Goal: Task Accomplishment & Management: Manage account settings

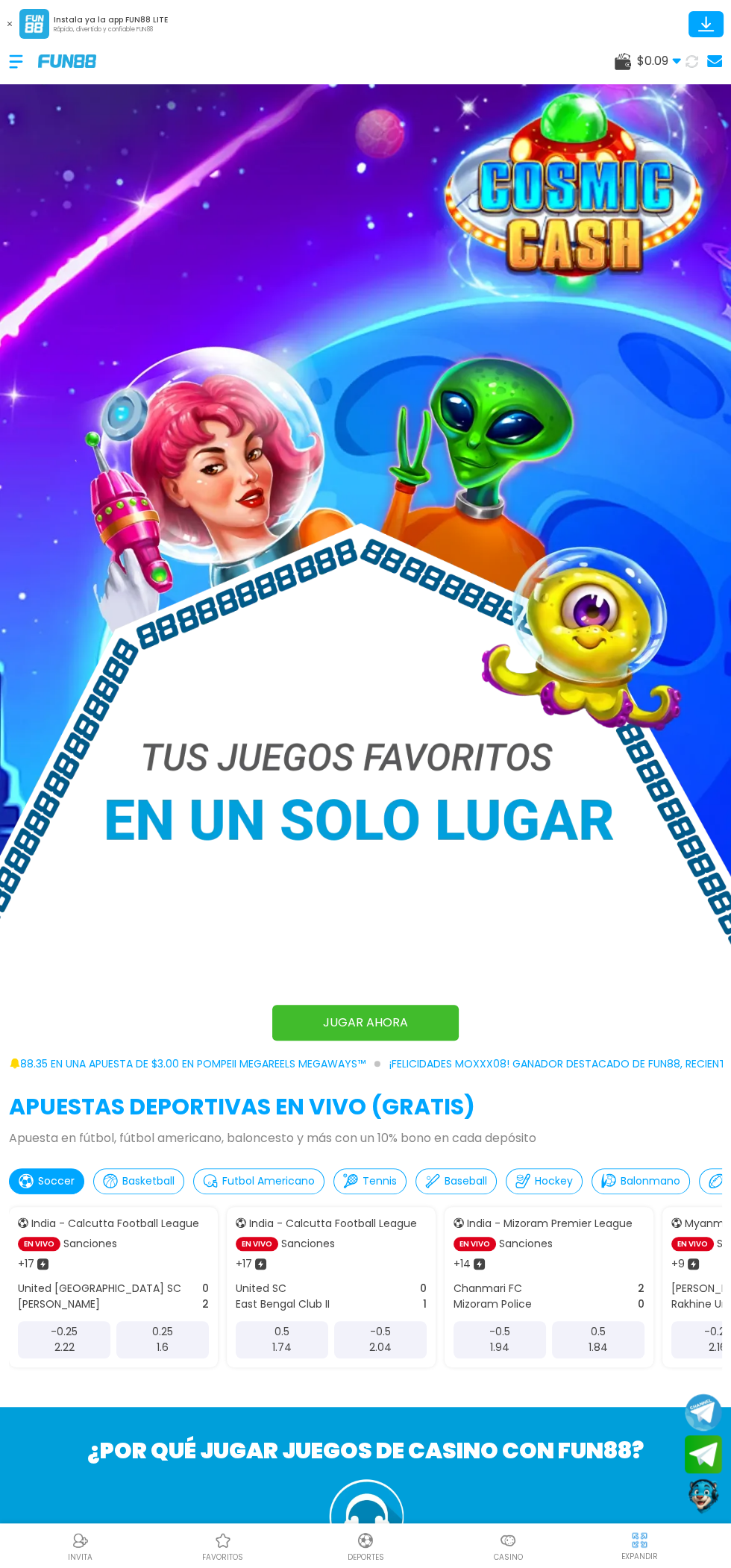
click at [86, 608] on img at bounding box center [366, 550] width 731 height 1012
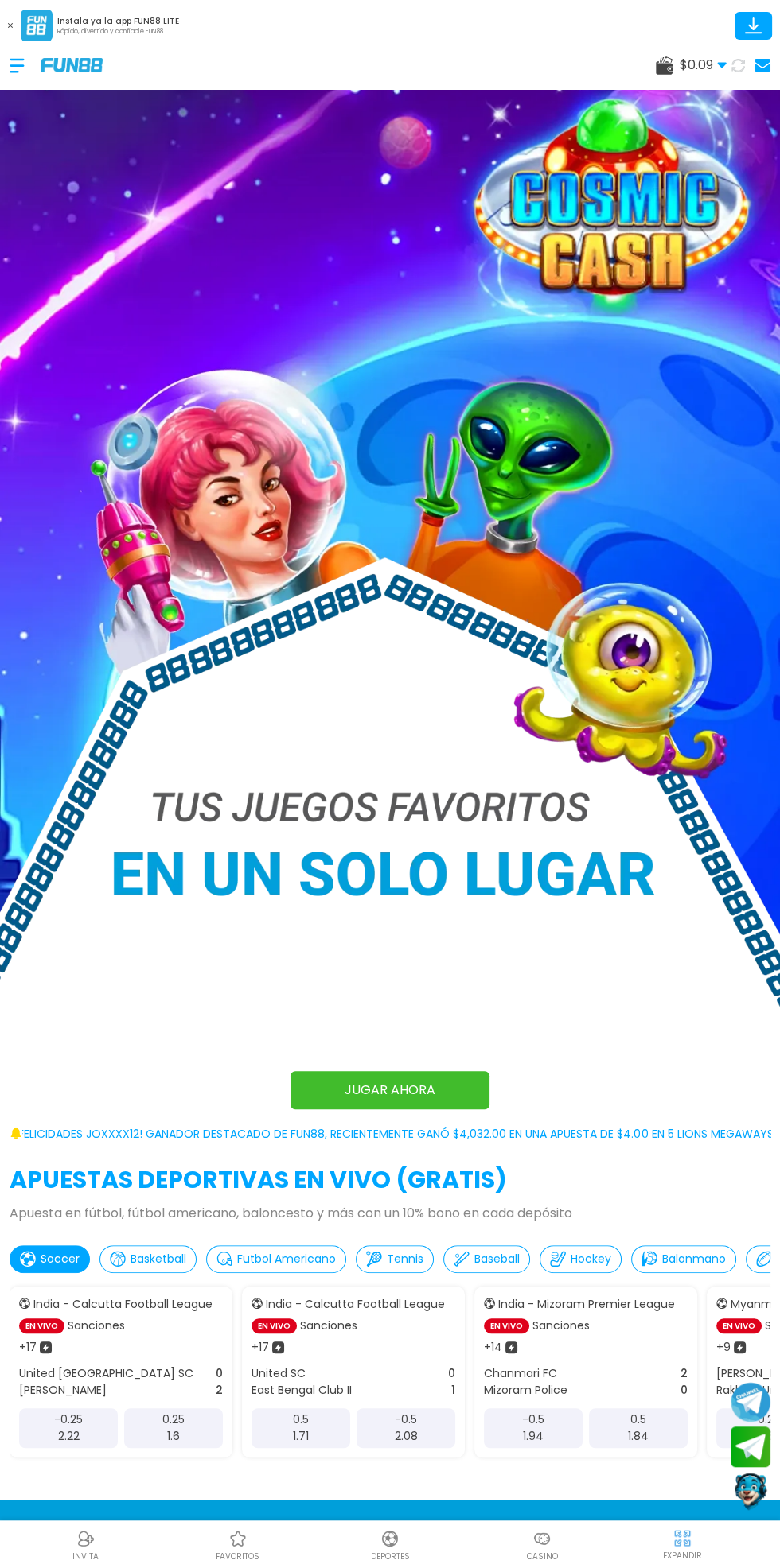
click at [0, 79] on div "$ 0.09 Dinero Real $ 0.09 Depósito Retiro" at bounding box center [390, 65] width 780 height 48
click at [0, 76] on div "$ 0.09 Dinero Real $ 0.09 Depósito Retiro" at bounding box center [390, 65] width 780 height 48
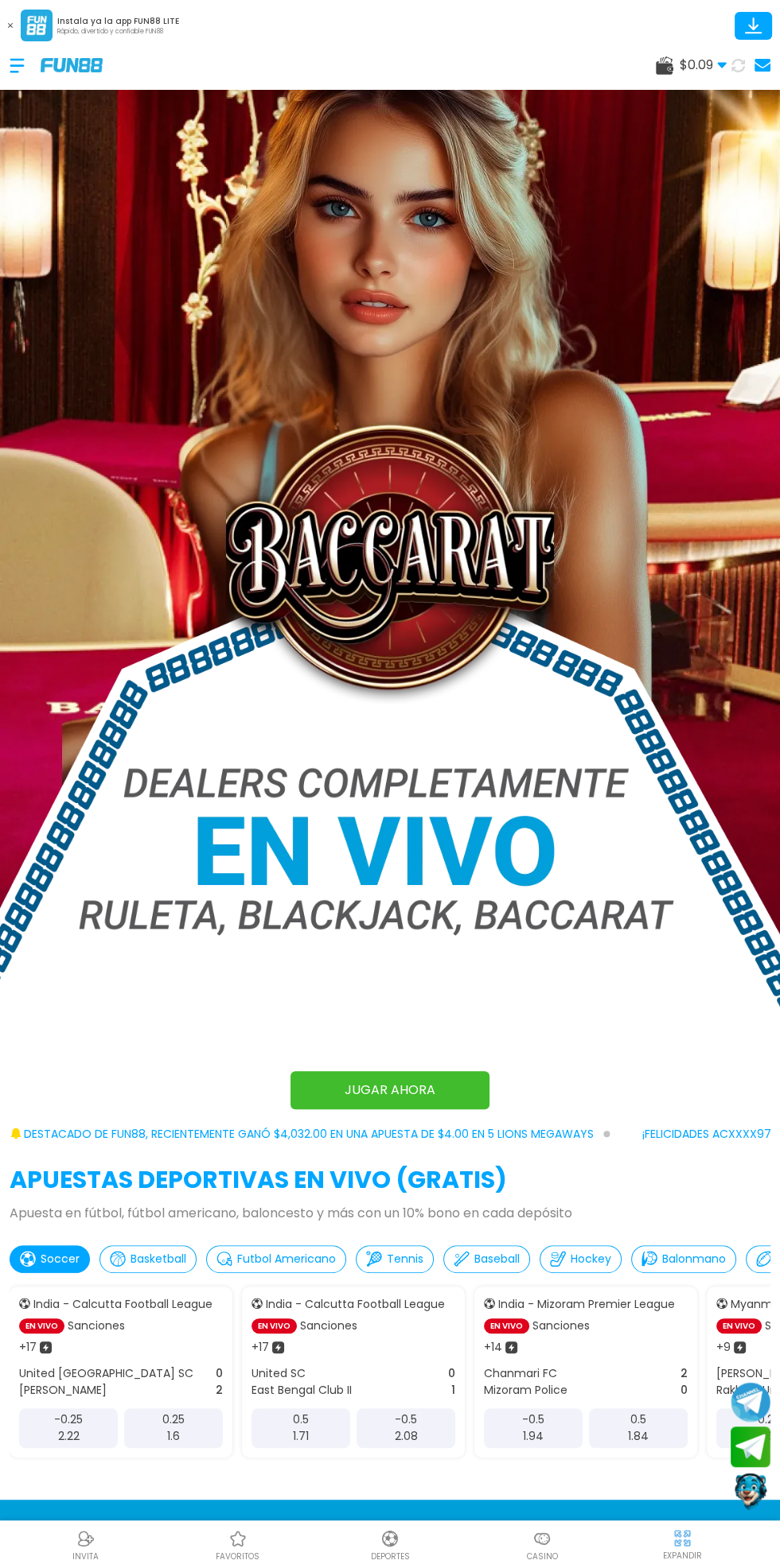
click at [0, 73] on div "$ 0.09 Dinero Real $ 0.09 Depósito Retiro" at bounding box center [390, 65] width 780 height 48
click at [2, 78] on div "$ 0.09 Dinero Real $ 0.09 Depósito Retiro" at bounding box center [390, 65] width 780 height 48
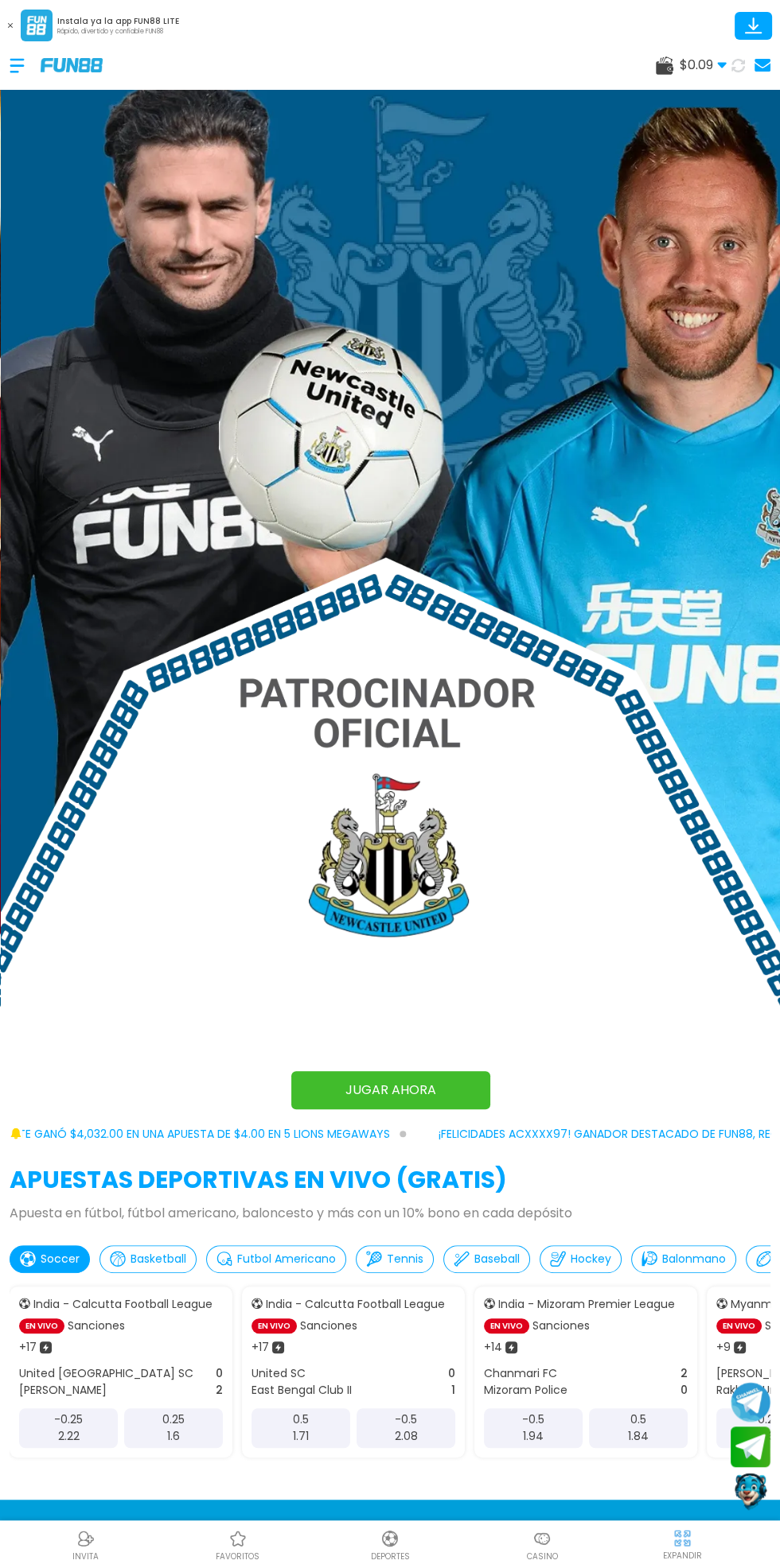
click at [754, 75] on link at bounding box center [760, 65] width 21 height 23
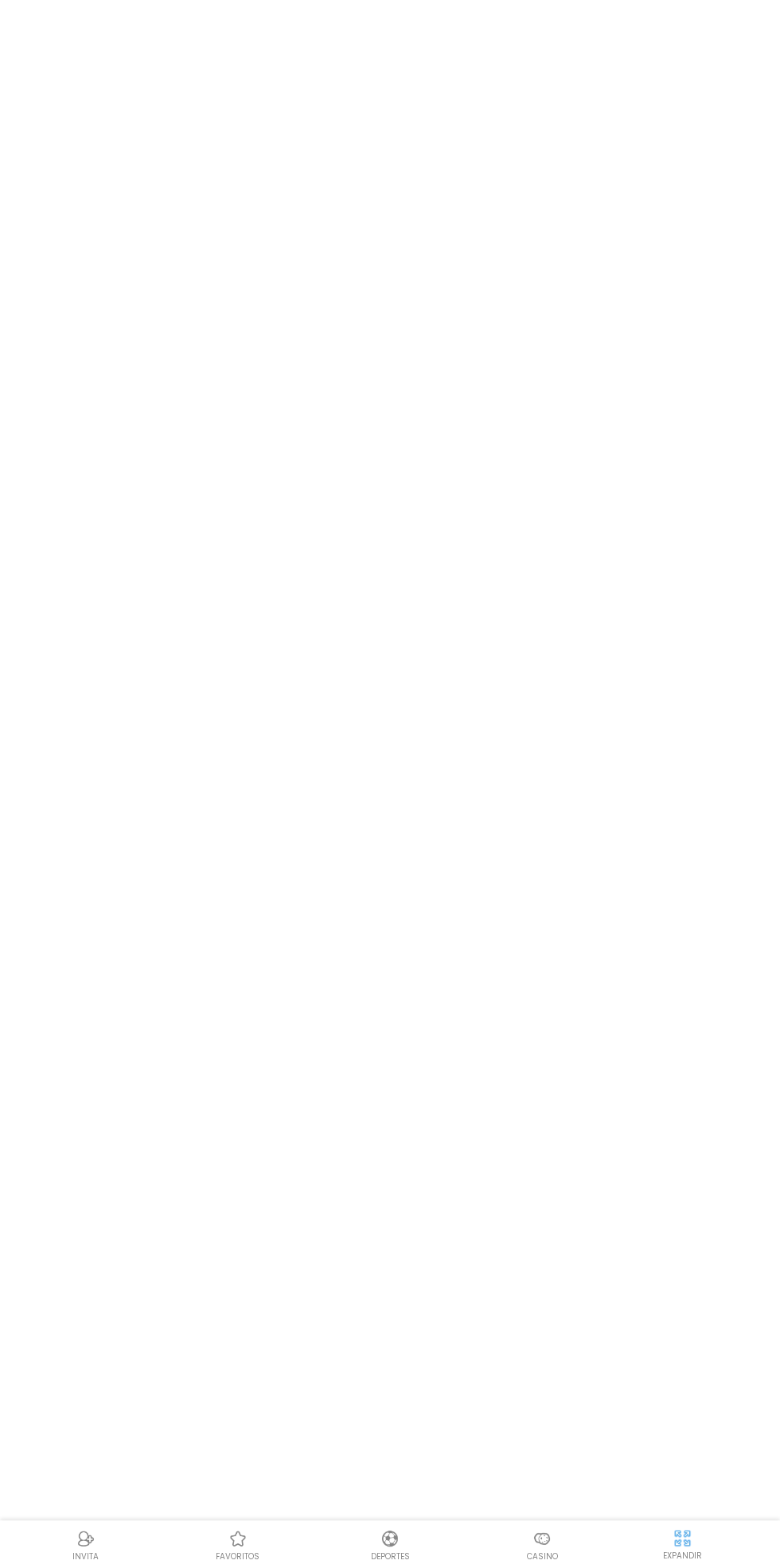
click at [761, 65] on body "INVITA favoritos Deportes Casino EXPANDIR" at bounding box center [390, 784] width 780 height 1568
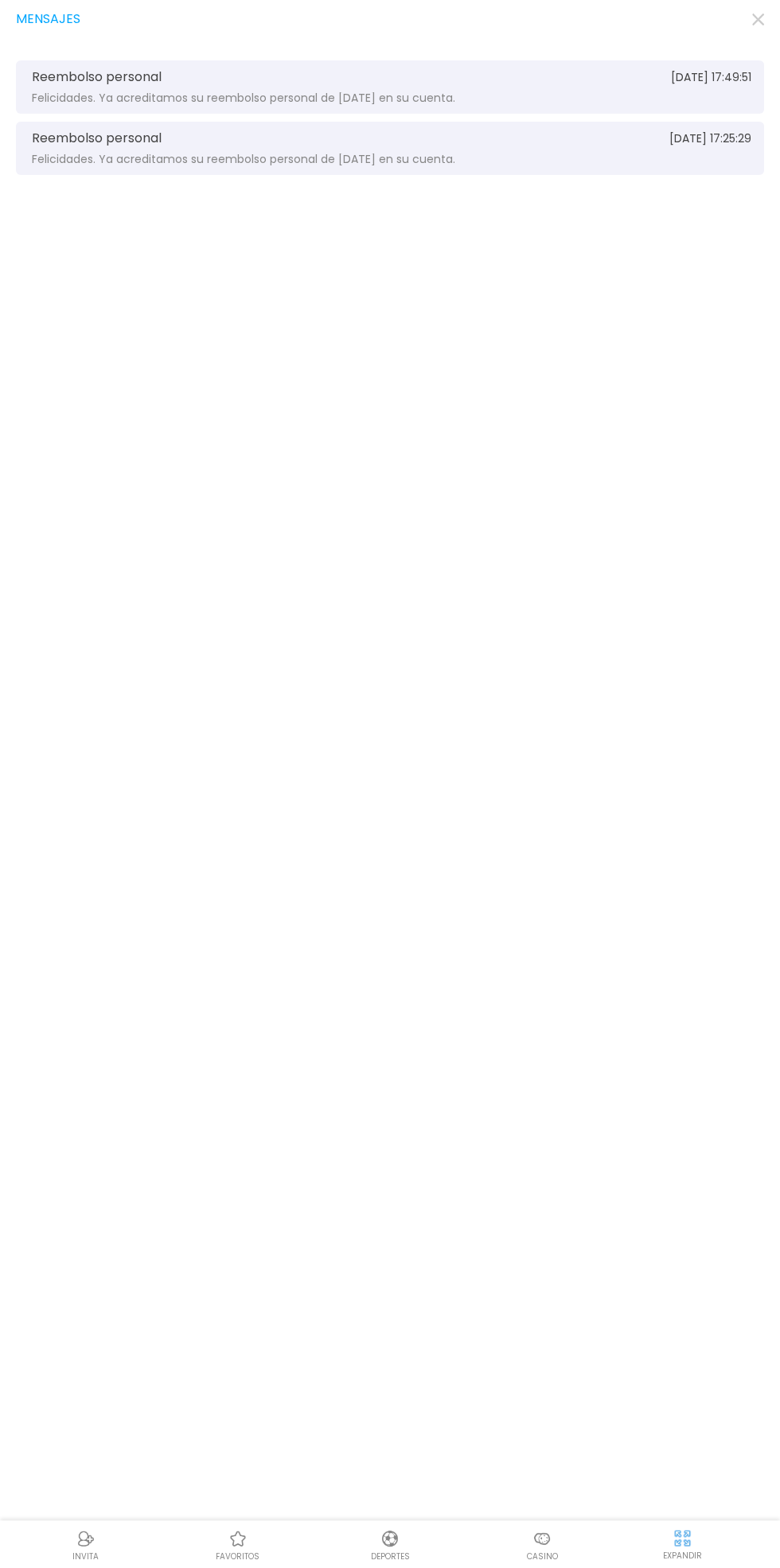
click at [757, 70] on div "Reembolso personal [DATE] 17:49:51 Felicidades. Ya acreditamos su reembolso per…" at bounding box center [390, 87] width 748 height 53
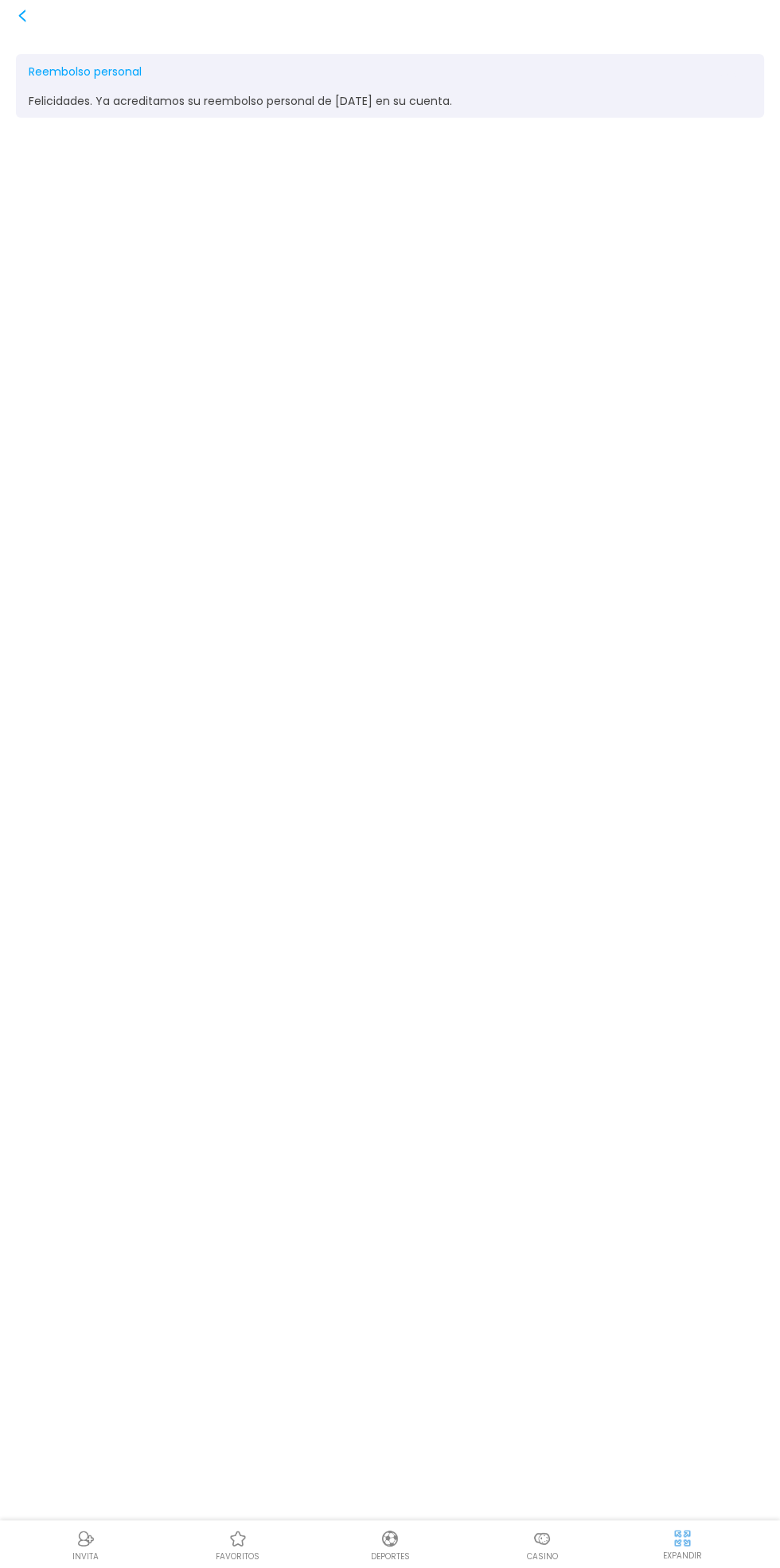
click at [777, 37] on div "Reembolso personal [DATE] 17:49:51 Felicidades. Ya acreditamos su reembolso per…" at bounding box center [390, 784] width 780 height 1568
click at [88, 98] on div "Felicidades. Ya acreditamos su reembolso personal de [DATE] en su cuenta." at bounding box center [389, 101] width 723 height 15
click at [23, 17] on icon at bounding box center [23, 16] width 13 height 13
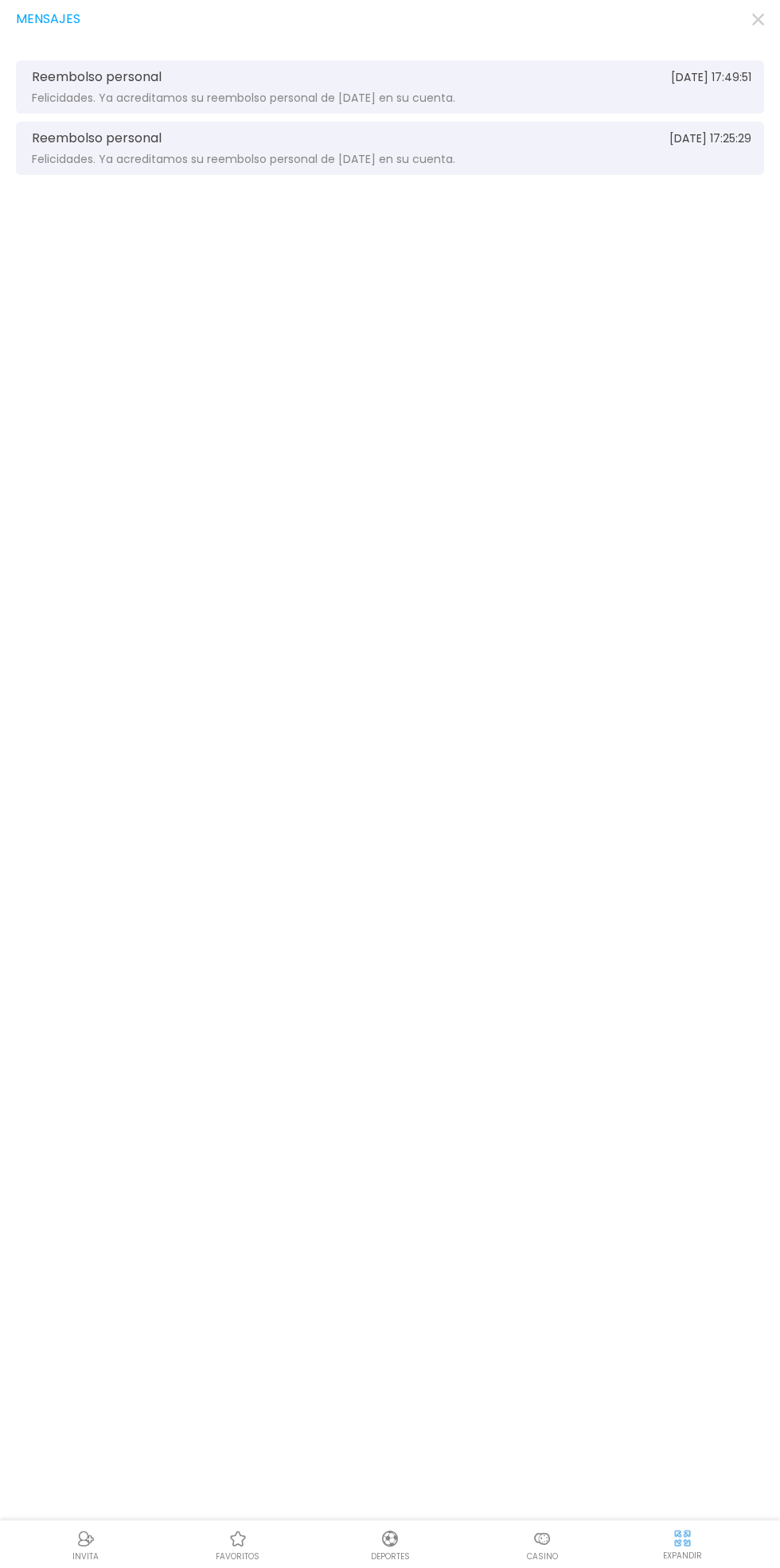
click at [70, 136] on span "Reembolso personal" at bounding box center [96, 139] width 130 height 15
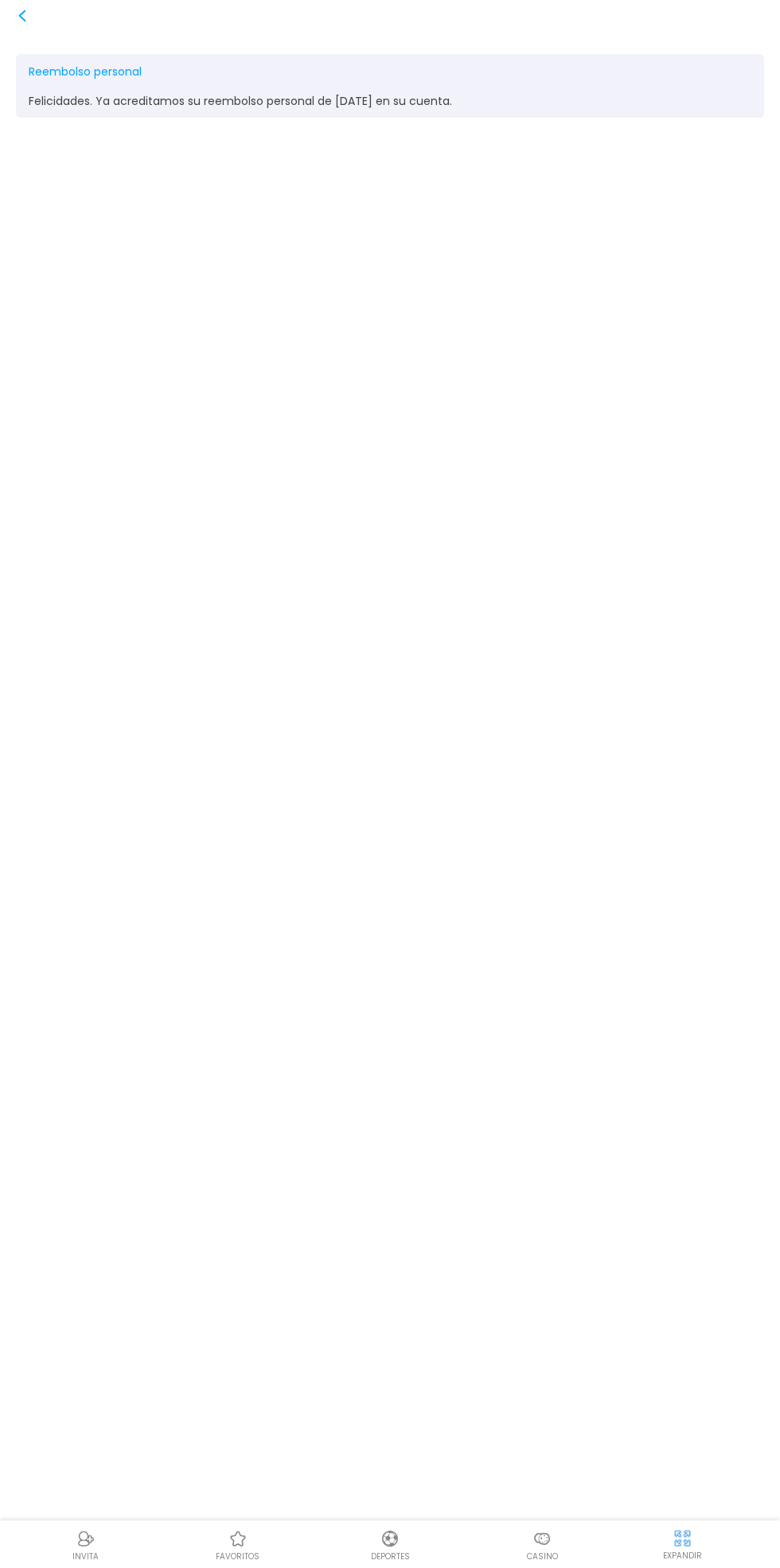
click at [21, 15] on icon at bounding box center [23, 16] width 13 height 13
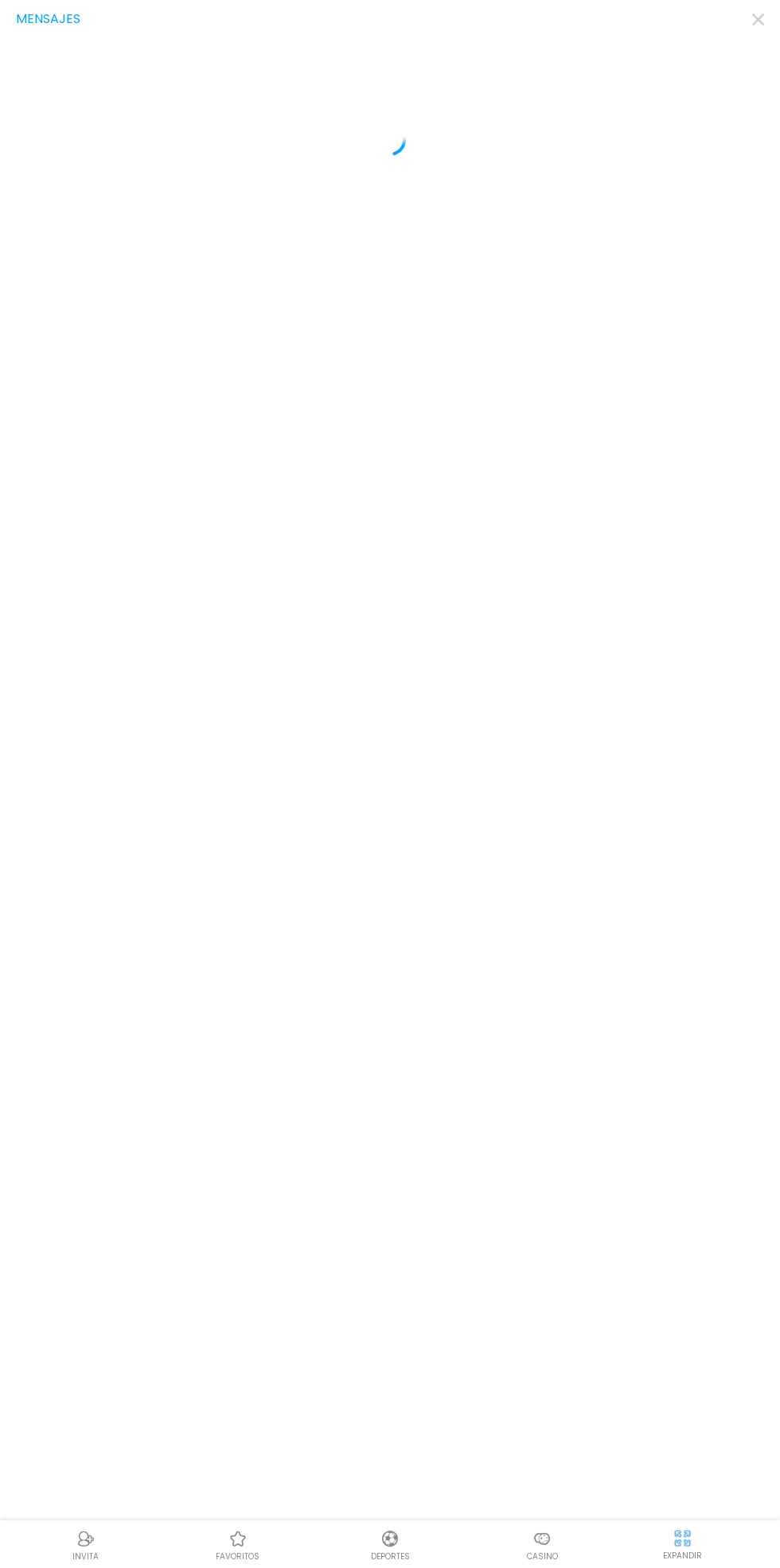
click at [0, 35] on div "Mensajes" at bounding box center [390, 784] width 780 height 1568
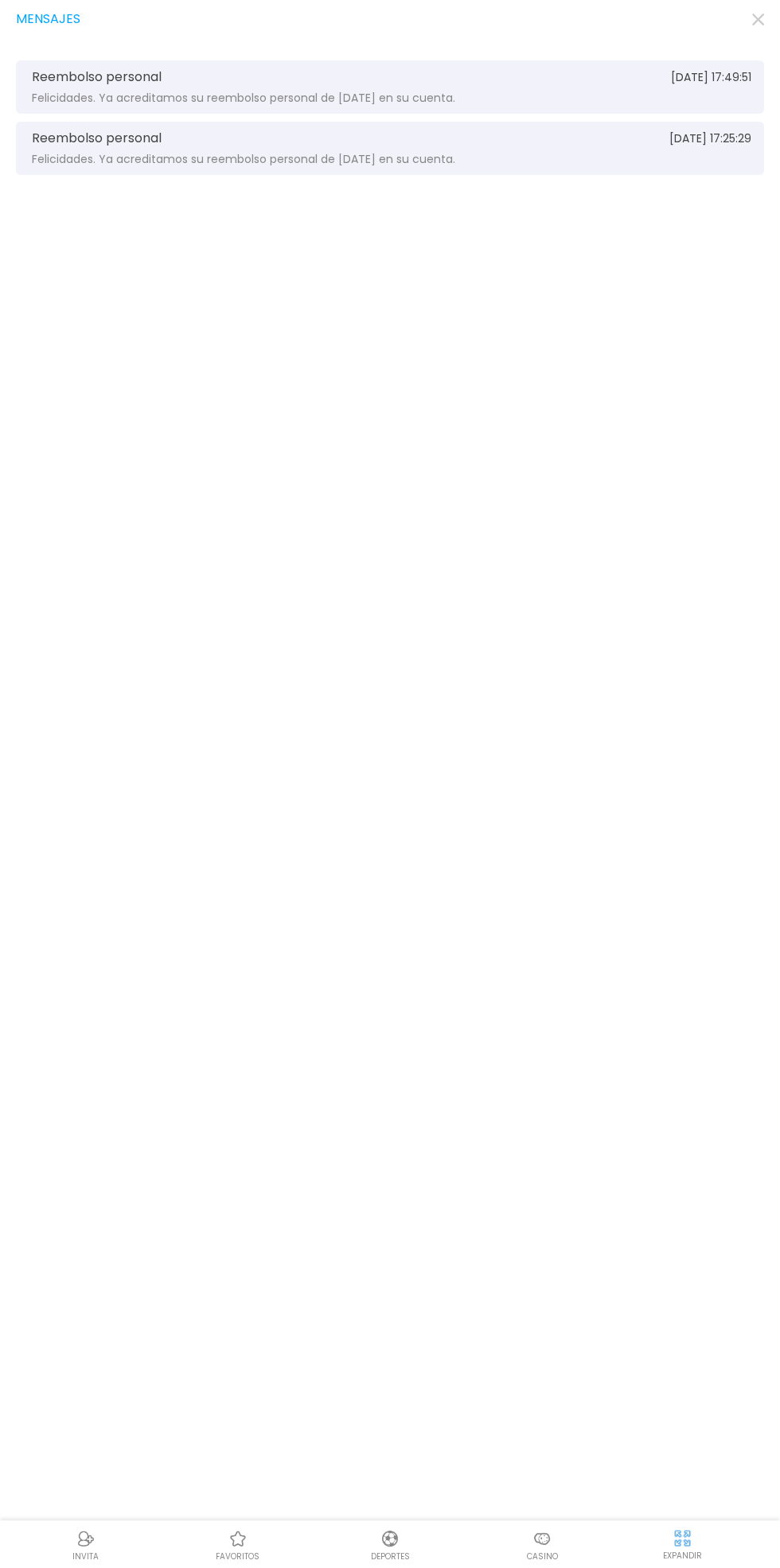
click at [757, 19] on use "button" at bounding box center [757, 19] width 12 height 12
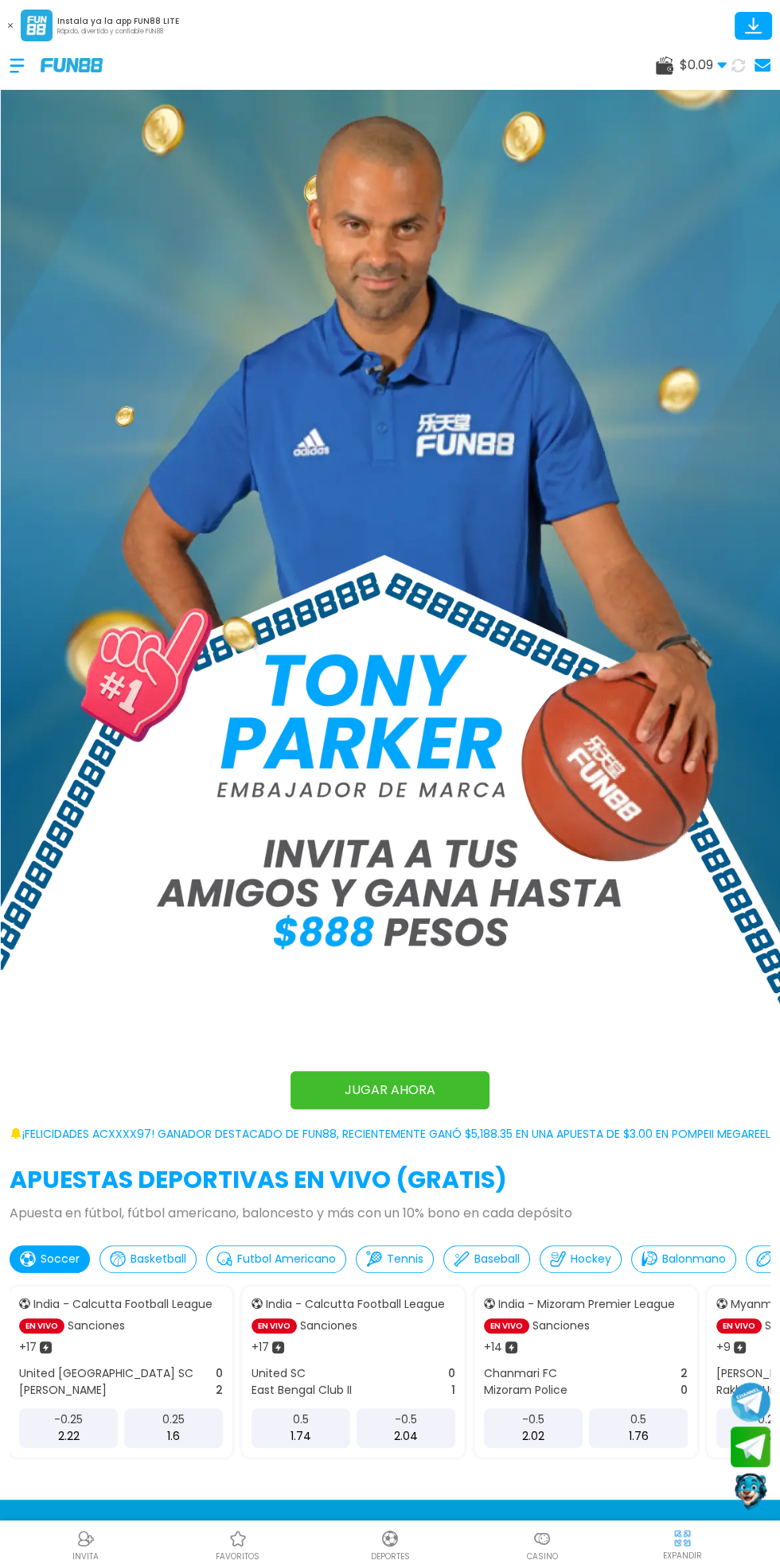
click at [0, 77] on div "$ 0.09 Dinero Real $ 0.09 Depósito Retiro" at bounding box center [390, 65] width 780 height 48
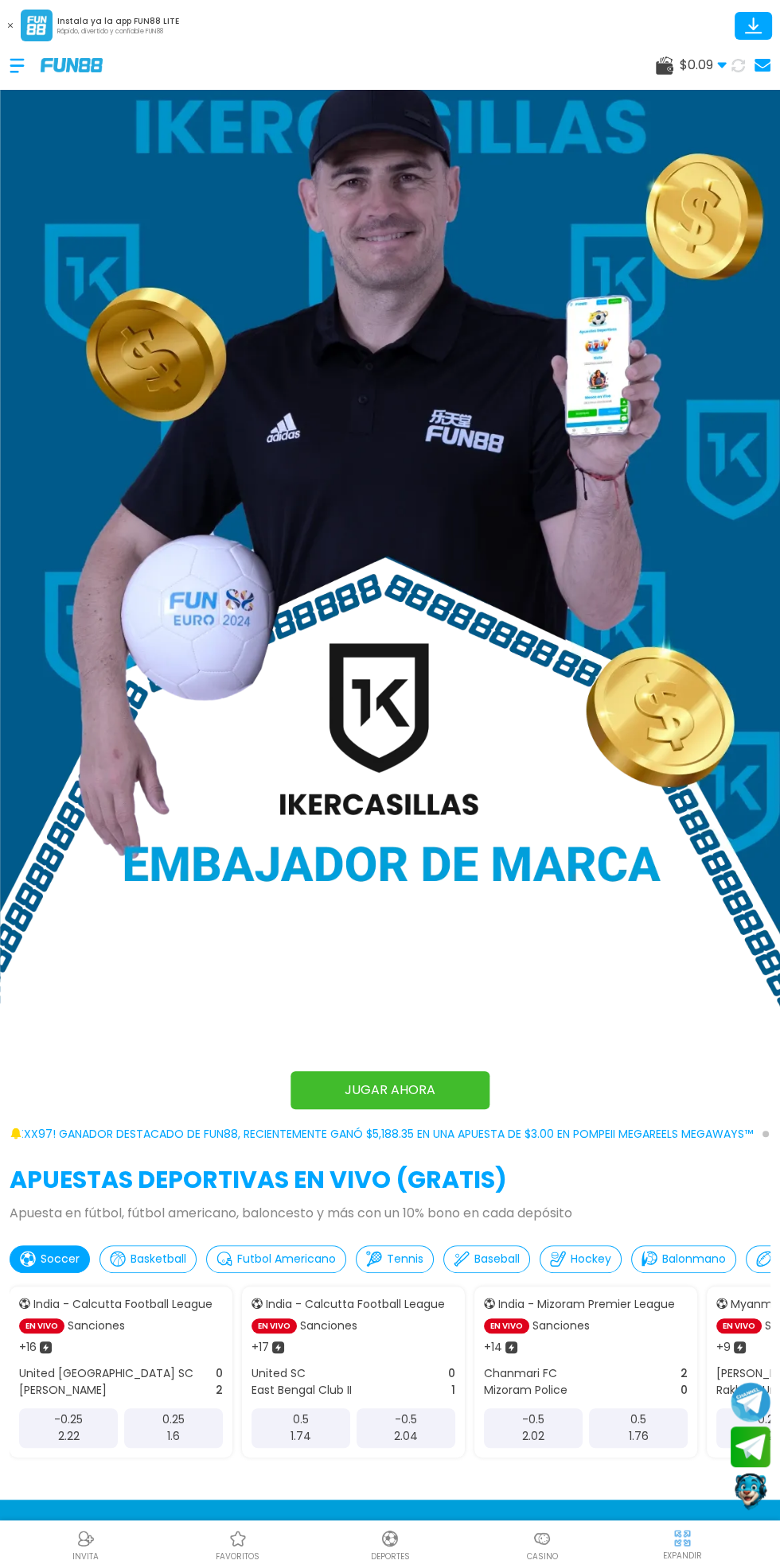
click at [9, 86] on div "$ 0.09 Dinero Real $ 0.09 Depósito Retiro" at bounding box center [390, 65] width 780 height 48
